Goal: Transaction & Acquisition: Purchase product/service

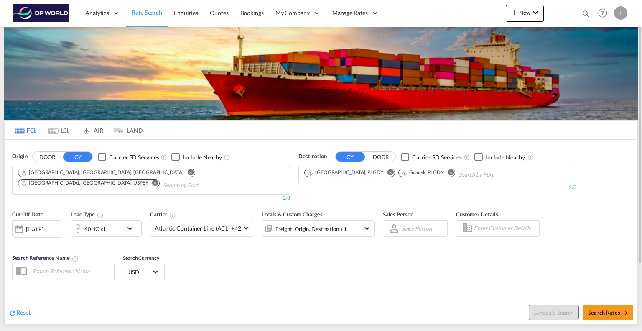
click at [188, 171] on md-icon "Remove" at bounding box center [191, 172] width 6 height 6
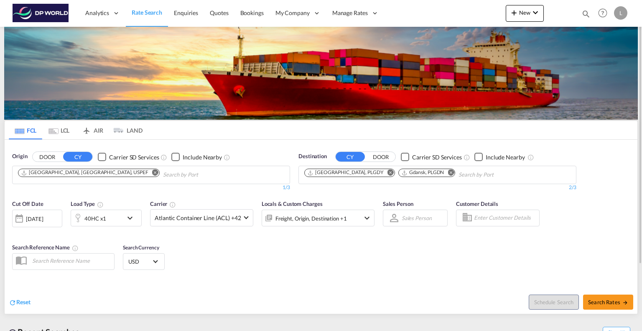
click at [152, 172] on md-icon "Remove" at bounding box center [155, 172] width 6 height 6
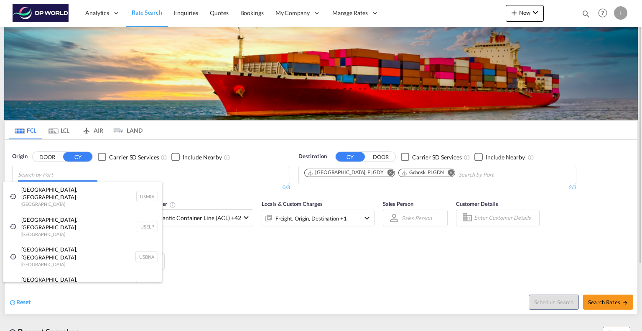
click at [96, 172] on body "Analytics Reports Dashboard Rate Search Enquiries Quotes Bookings" at bounding box center [321, 165] width 642 height 331
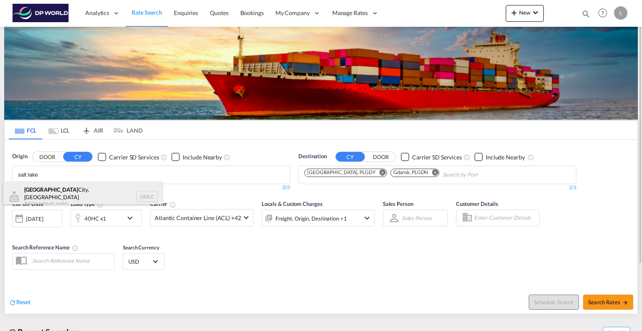
type input "salt lake"
click at [71, 193] on div "[GEOGRAPHIC_DATA], [GEOGRAPHIC_DATA] [GEOGRAPHIC_DATA] USSLC" at bounding box center [82, 196] width 159 height 30
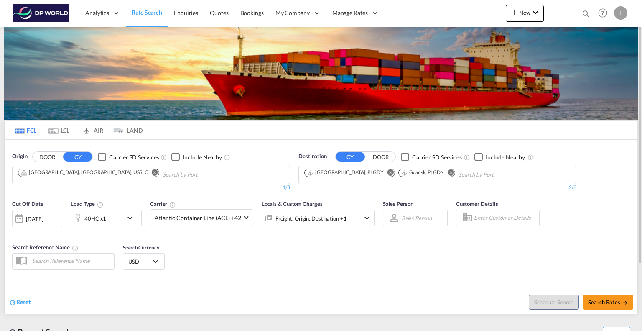
click at [387, 173] on md-icon "Remove" at bounding box center [390, 172] width 6 height 6
drag, startPoint x: 354, startPoint y: 173, endPoint x: 359, endPoint y: 173, distance: 4.6
click at [359, 173] on md-icon "Remove" at bounding box center [357, 172] width 6 height 6
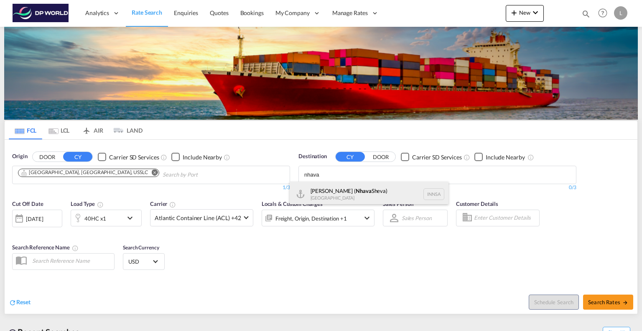
type input "nhava"
click at [340, 187] on div "[PERSON_NAME] ( [GEOGRAPHIC_DATA]) [GEOGRAPHIC_DATA] [GEOGRAPHIC_DATA]" at bounding box center [369, 193] width 159 height 25
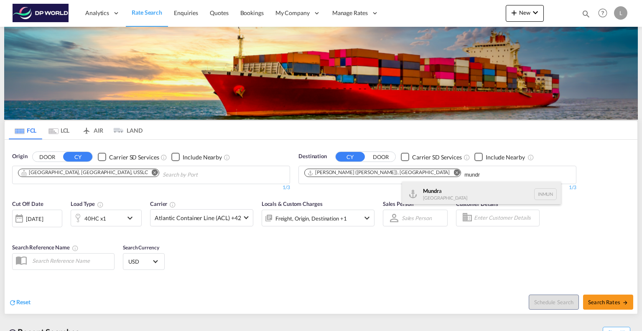
type input "mundr"
click at [424, 194] on div "Mundr a [GEOGRAPHIC_DATA] INMUN" at bounding box center [481, 193] width 159 height 25
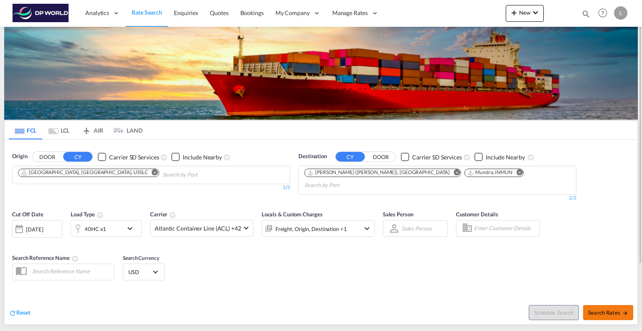
click at [596, 309] on span "Search Rates" at bounding box center [608, 312] width 40 height 7
type input "USSLC to INNSA,INMUN / [DATE]"
